Goal: Navigation & Orientation: Find specific page/section

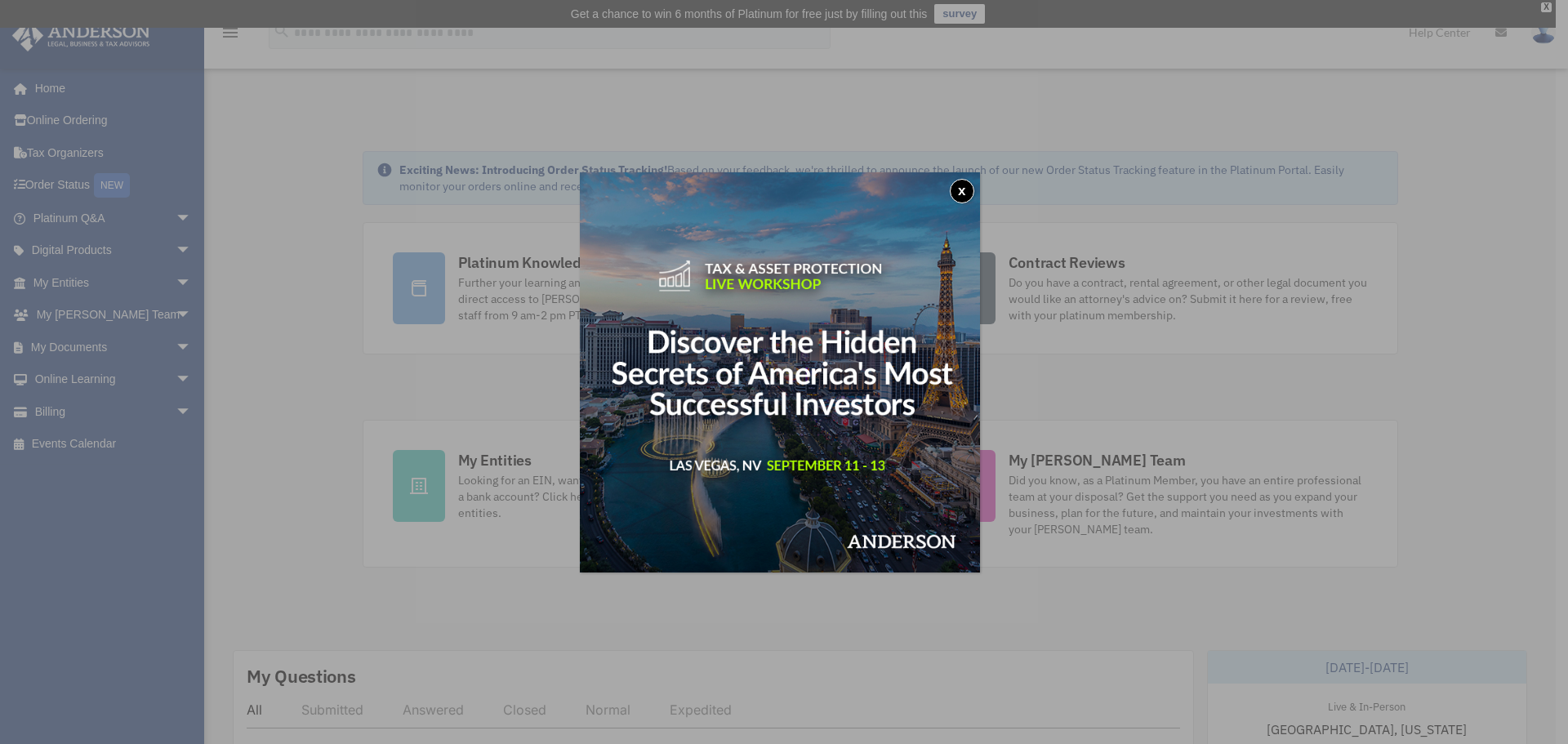
click at [969, 188] on button "x" at bounding box center [962, 191] width 24 height 24
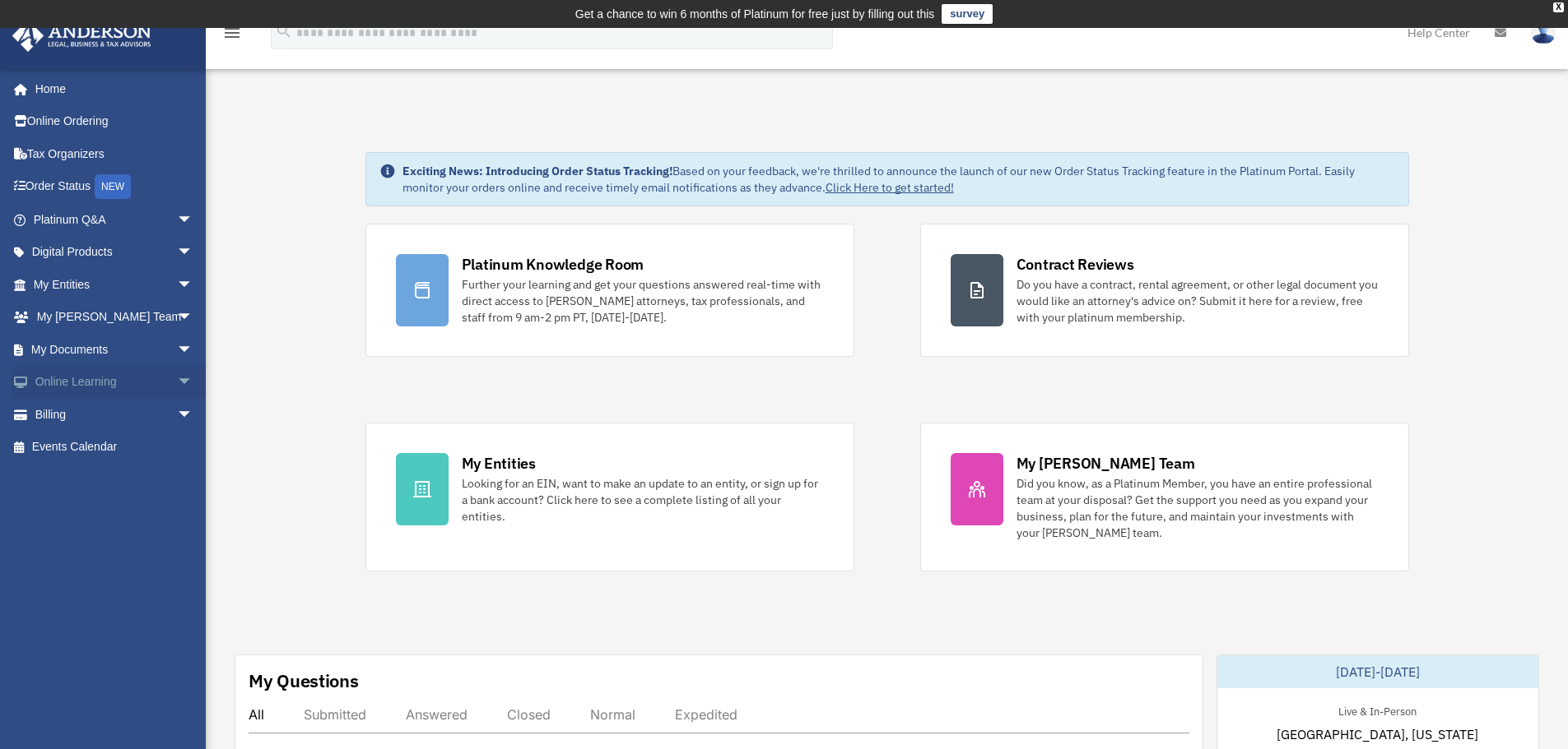
click at [177, 377] on span "arrow_drop_down" at bounding box center [194, 382] width 33 height 34
click at [84, 417] on link "Courses" at bounding box center [120, 415] width 195 height 33
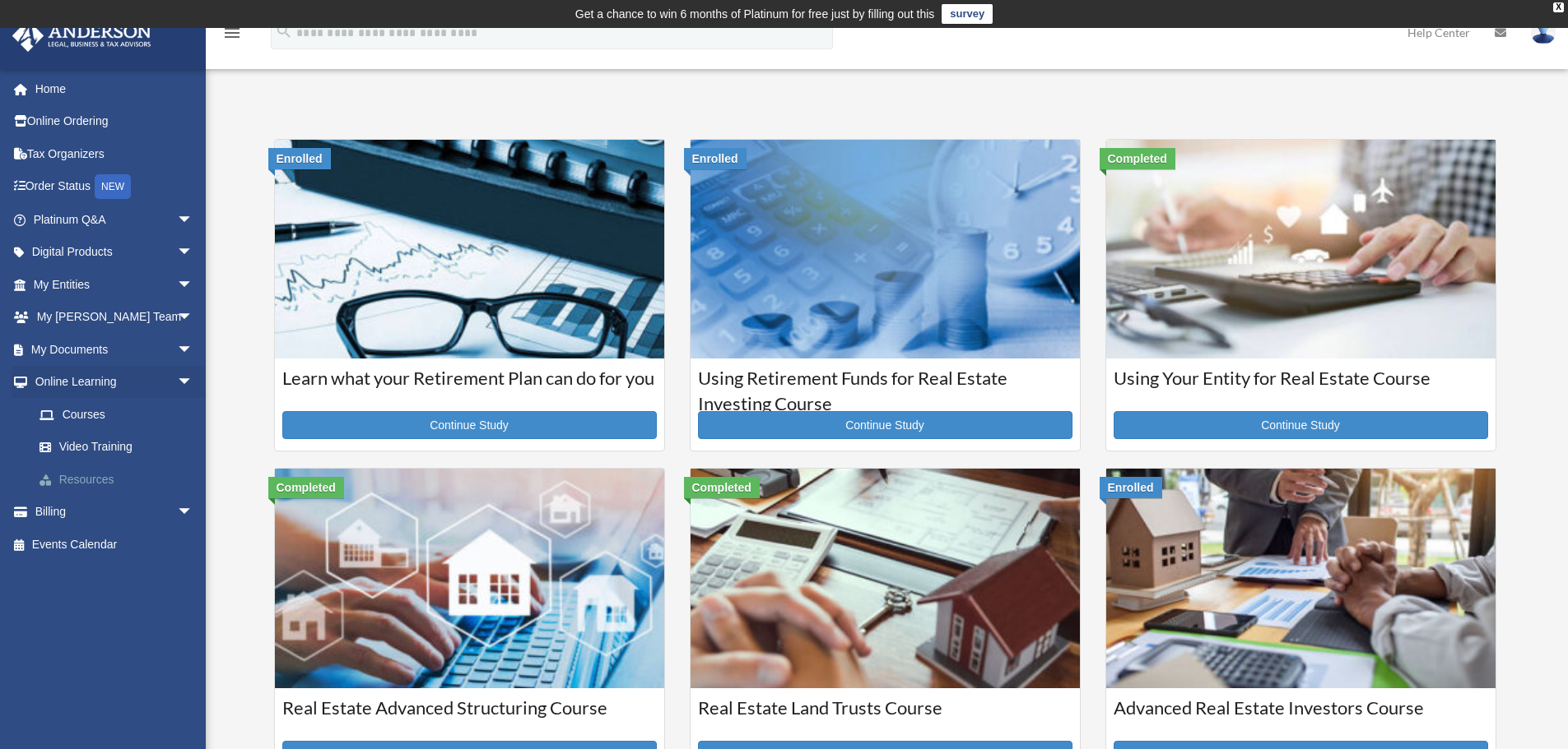
click at [88, 472] on link "Resources" at bounding box center [120, 479] width 195 height 33
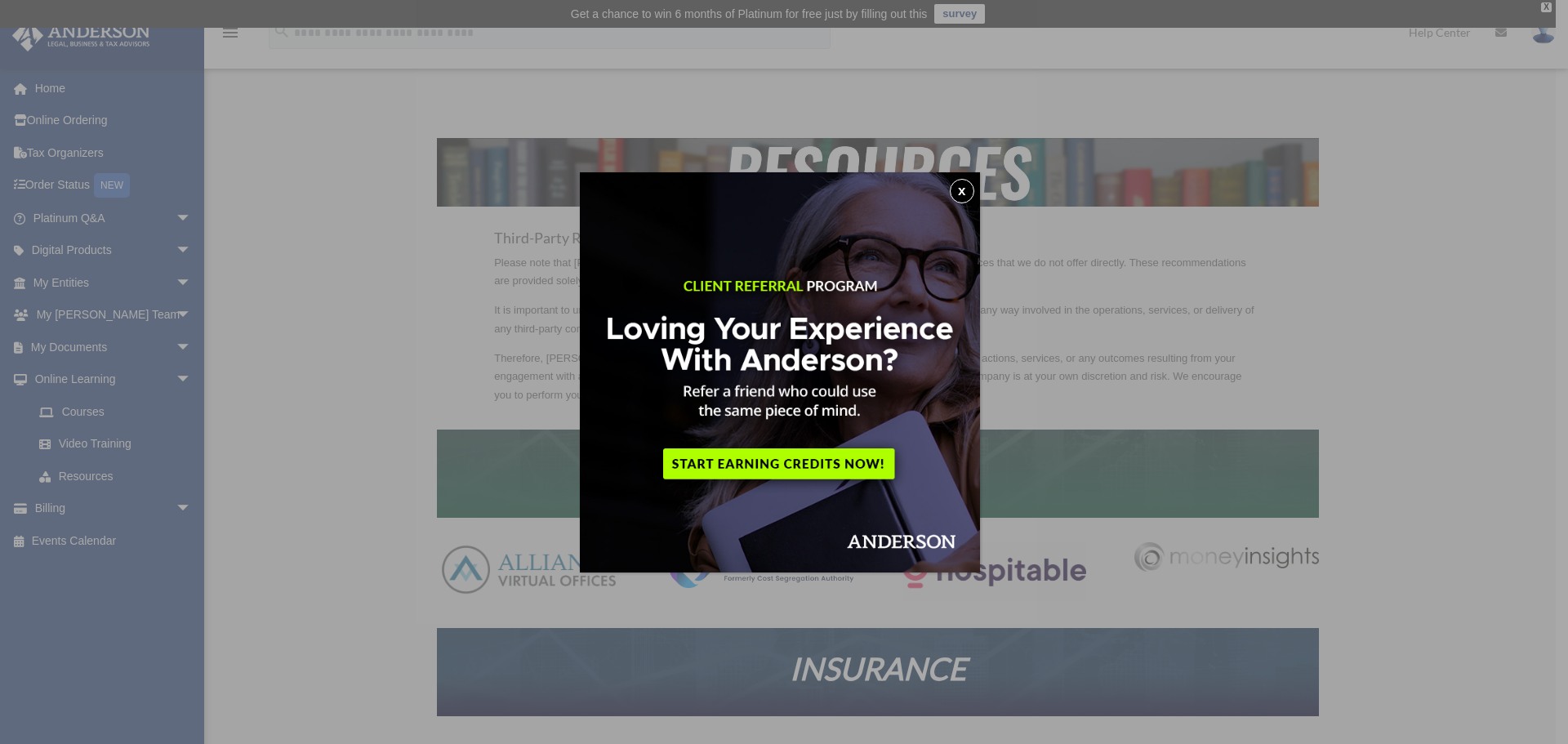
click at [965, 189] on button "x" at bounding box center [962, 191] width 24 height 24
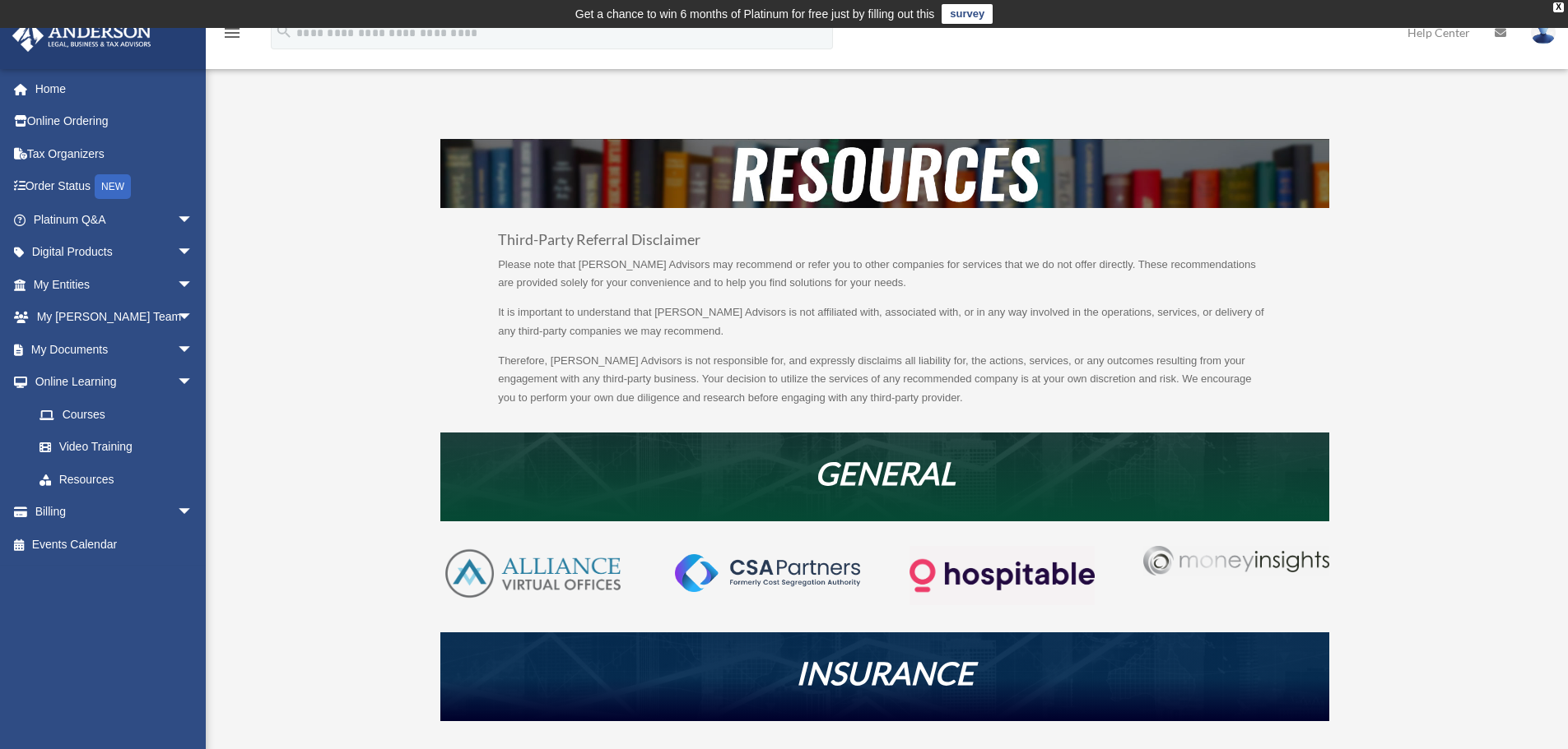
click at [1257, 560] on img at bounding box center [1236, 561] width 185 height 31
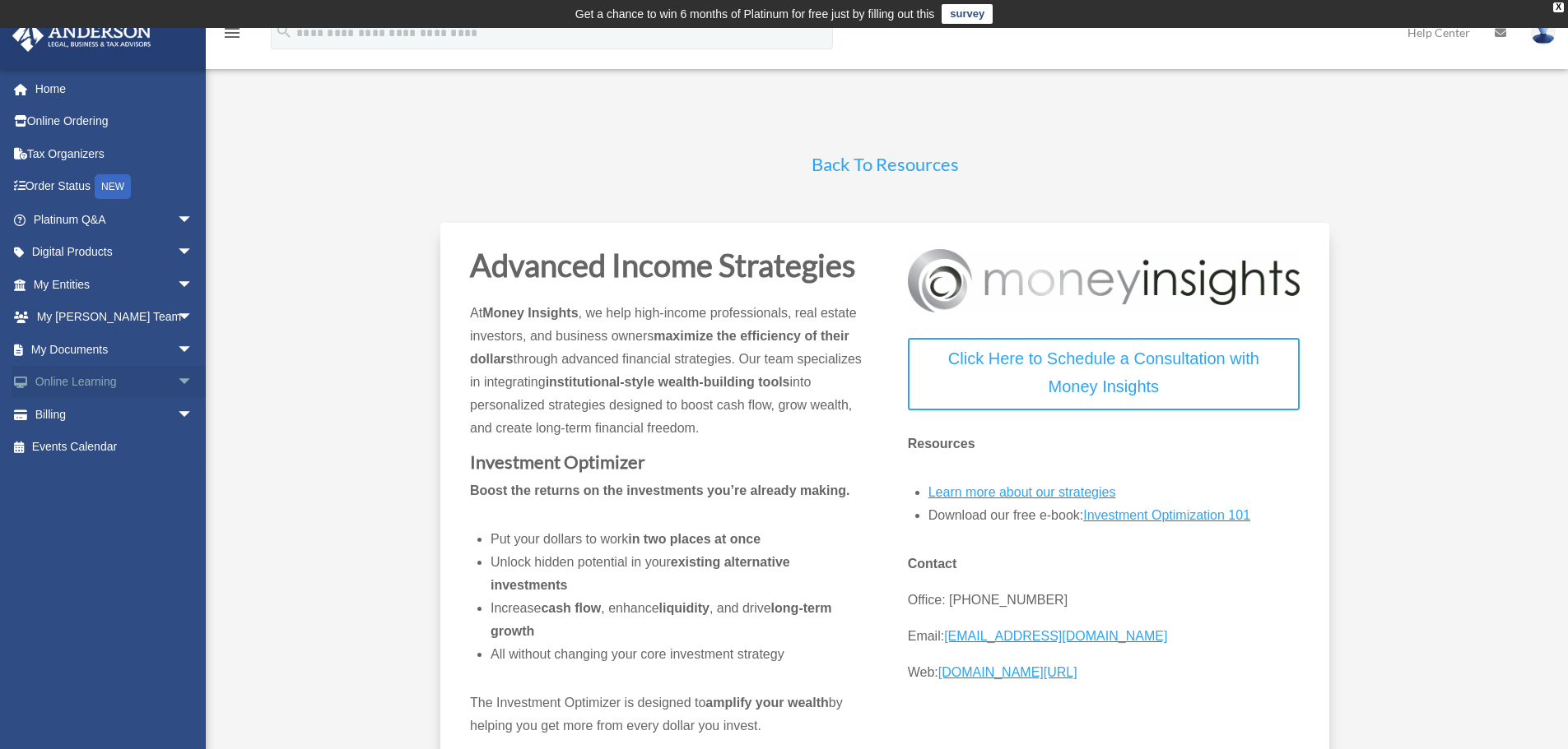
click at [177, 378] on span "arrow_drop_down" at bounding box center [194, 382] width 33 height 34
click at [82, 479] on link "Resources" at bounding box center [120, 479] width 195 height 33
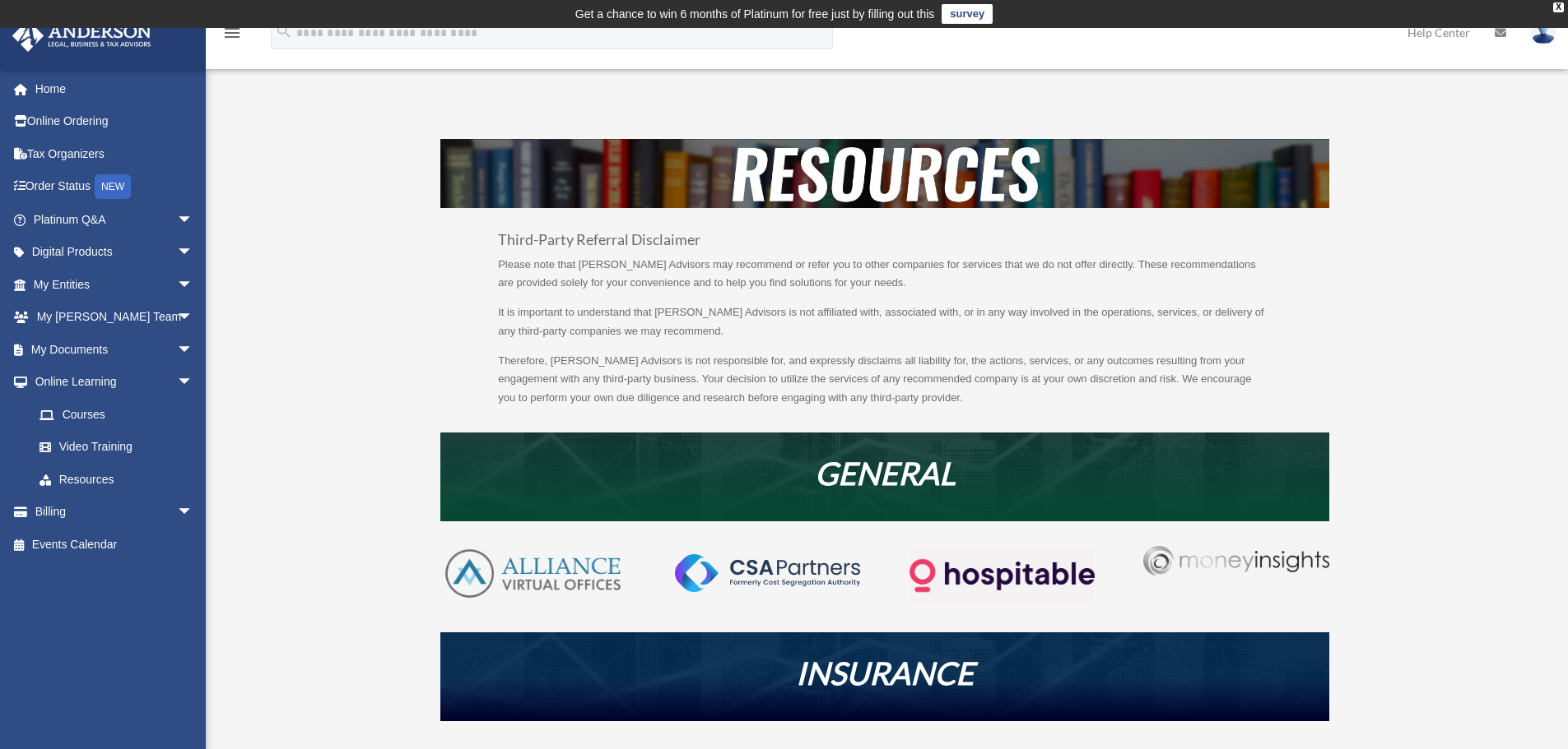
click at [1270, 555] on img at bounding box center [1236, 561] width 185 height 31
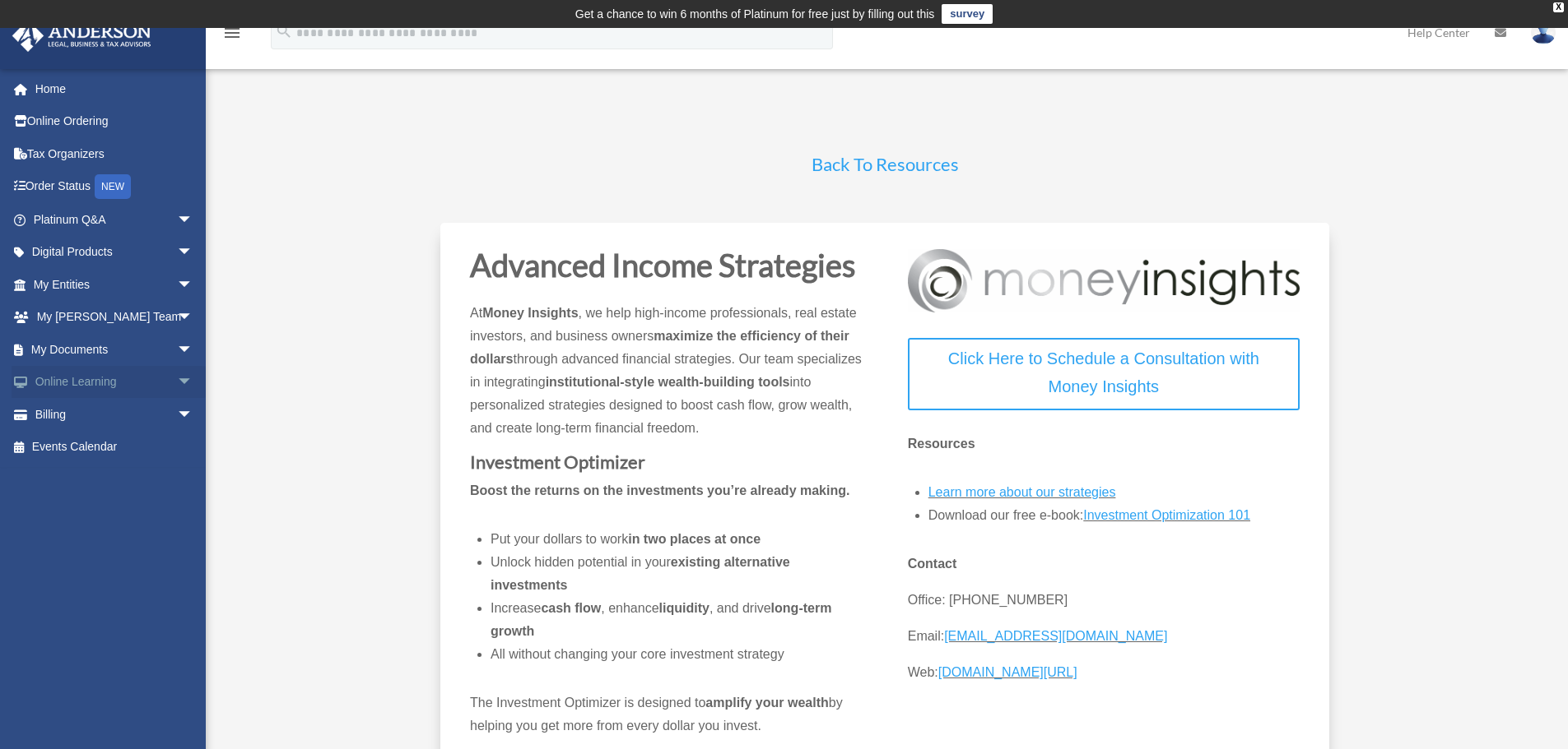
click at [177, 382] on span "arrow_drop_down" at bounding box center [194, 382] width 33 height 34
